Goal: Task Accomplishment & Management: Manage account settings

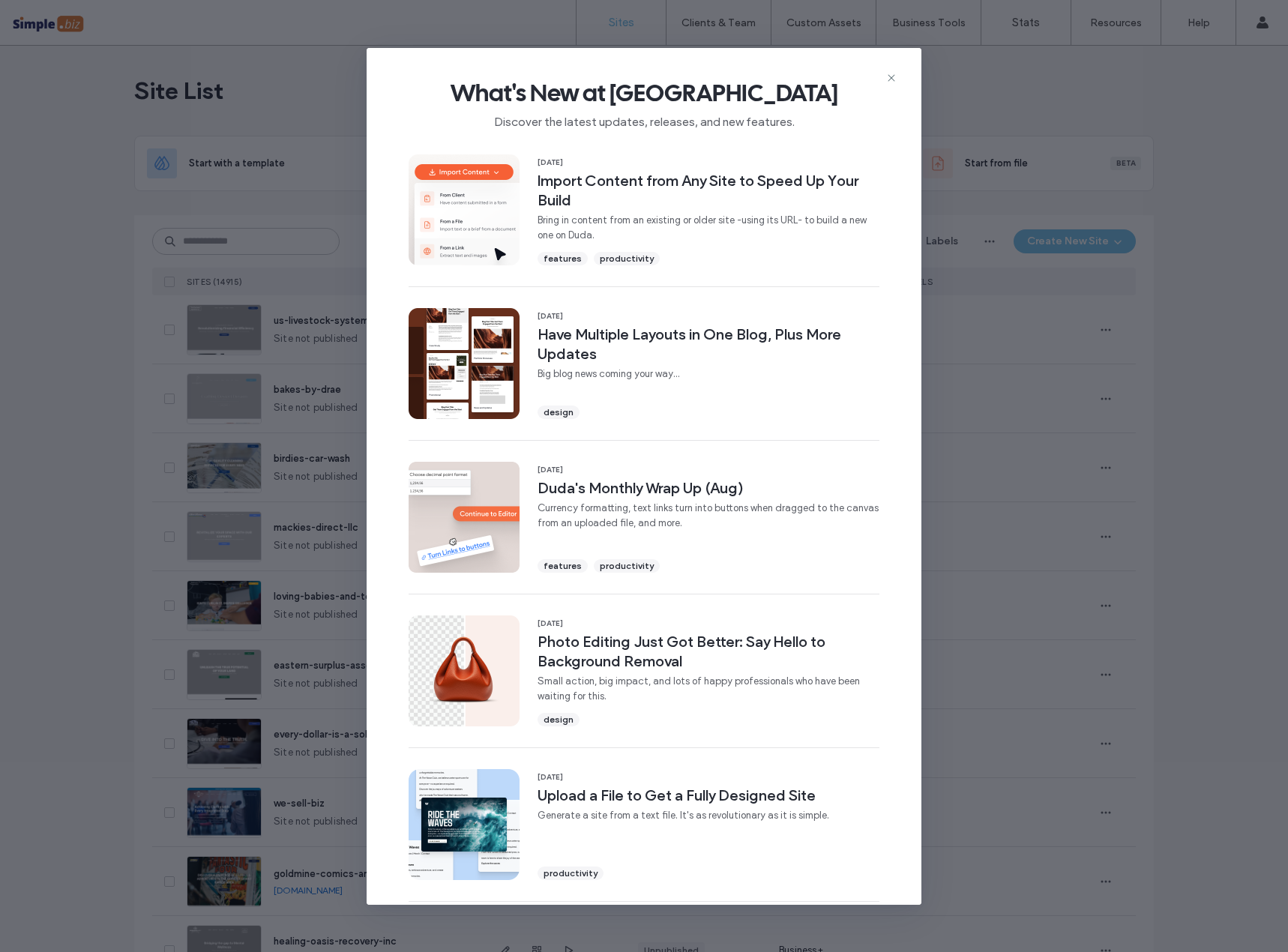
click at [888, 76] on icon at bounding box center [892, 78] width 12 height 12
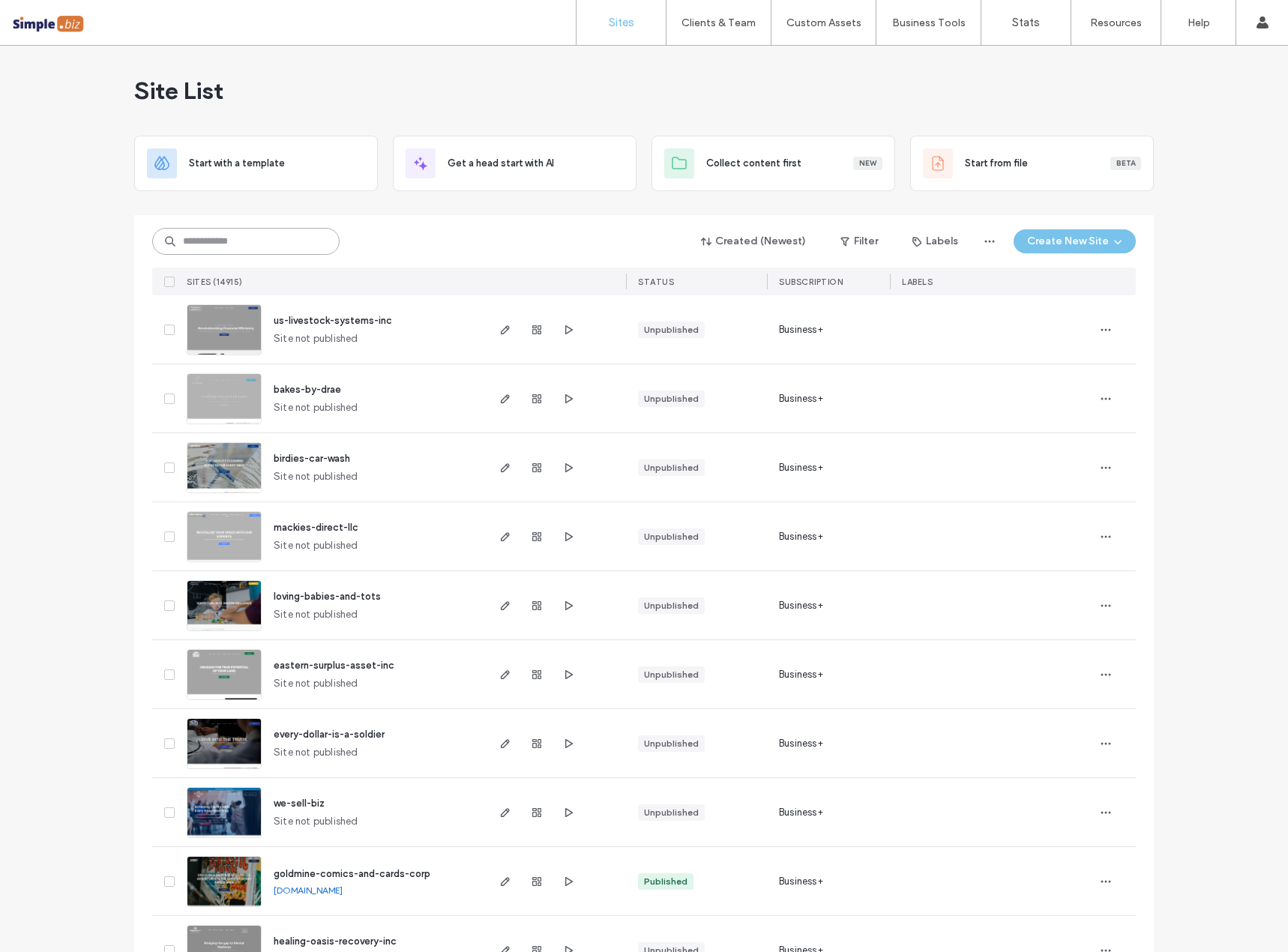
click at [224, 241] on input at bounding box center [246, 241] width 187 height 27
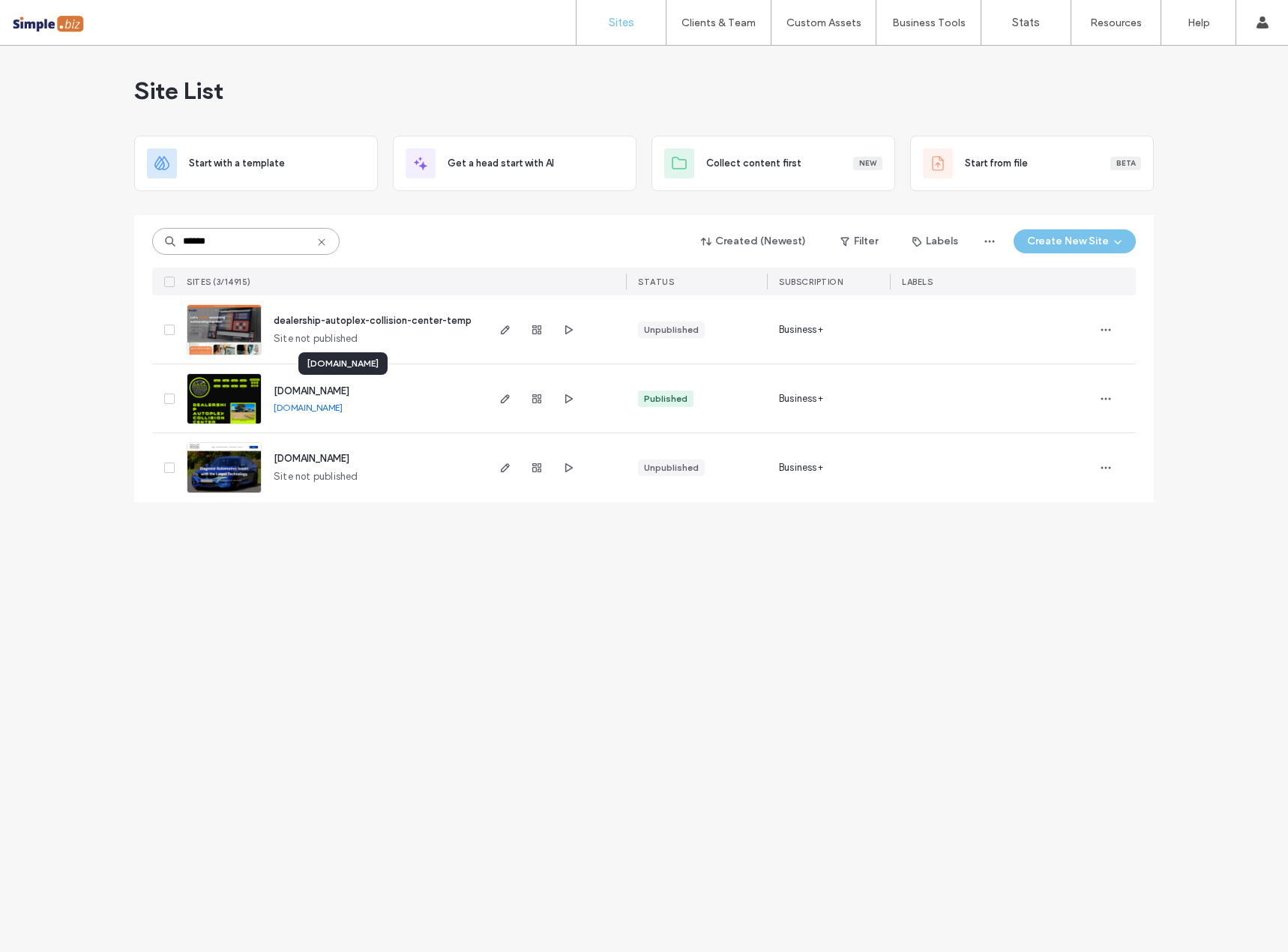
type input "******"
click at [337, 388] on span "www.dealershipautoplexcollision-center.com" at bounding box center [311, 391] width 76 height 11
